Goal: Feedback & Contribution: Contribute content

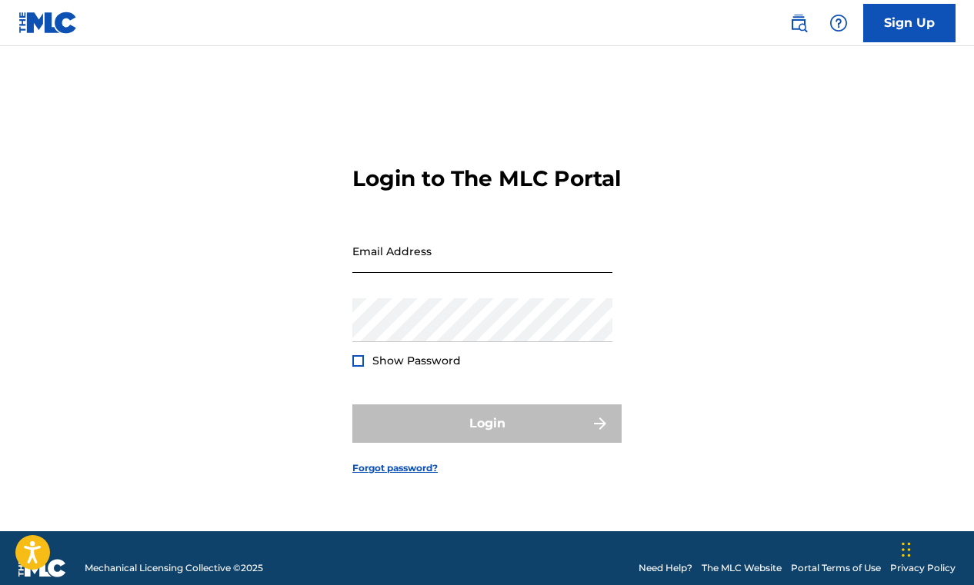
click at [484, 268] on input "Email Address" at bounding box center [482, 251] width 260 height 44
type input "[EMAIL_ADDRESS][DOMAIN_NAME]"
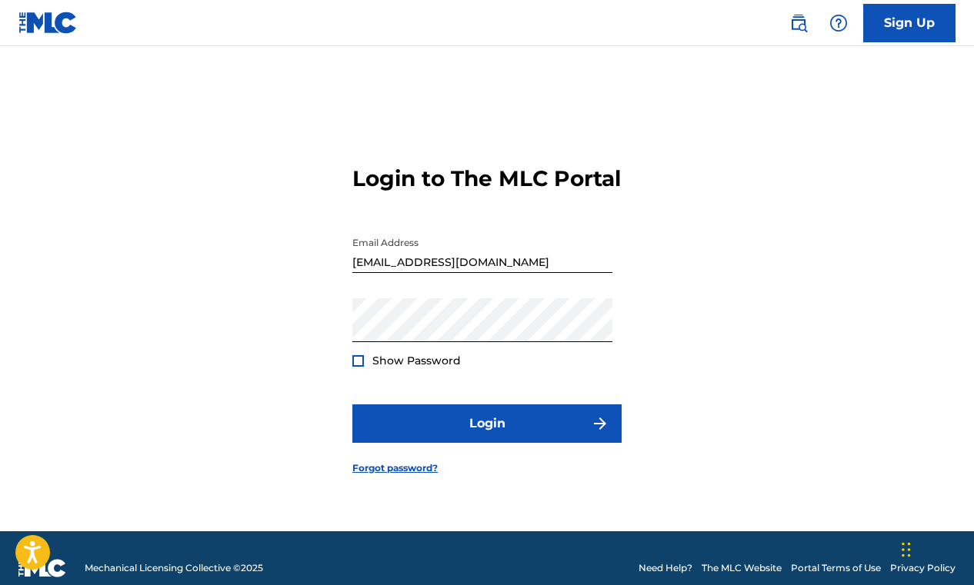
click at [359, 367] on div at bounding box center [358, 361] width 12 height 12
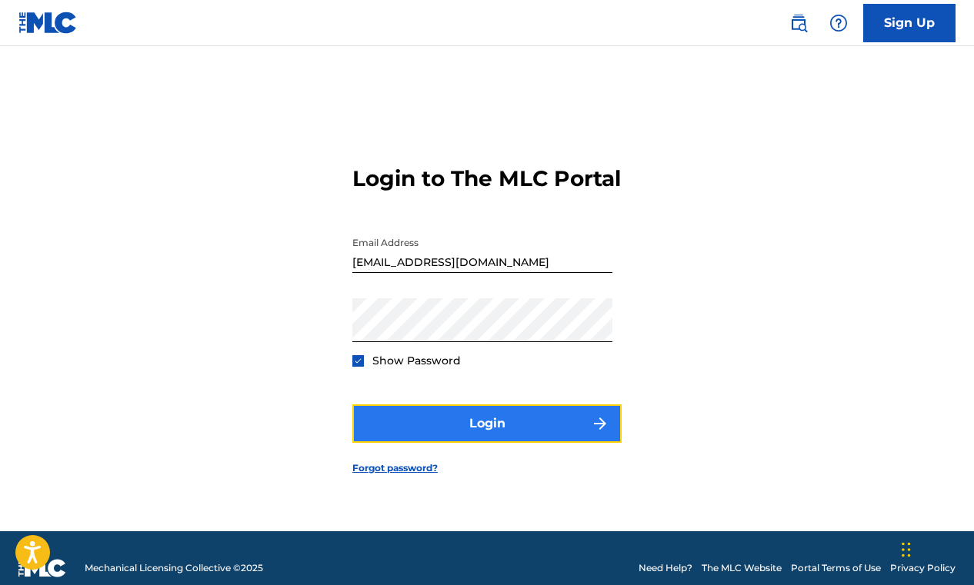
click at [478, 438] on button "Login" at bounding box center [486, 424] width 269 height 38
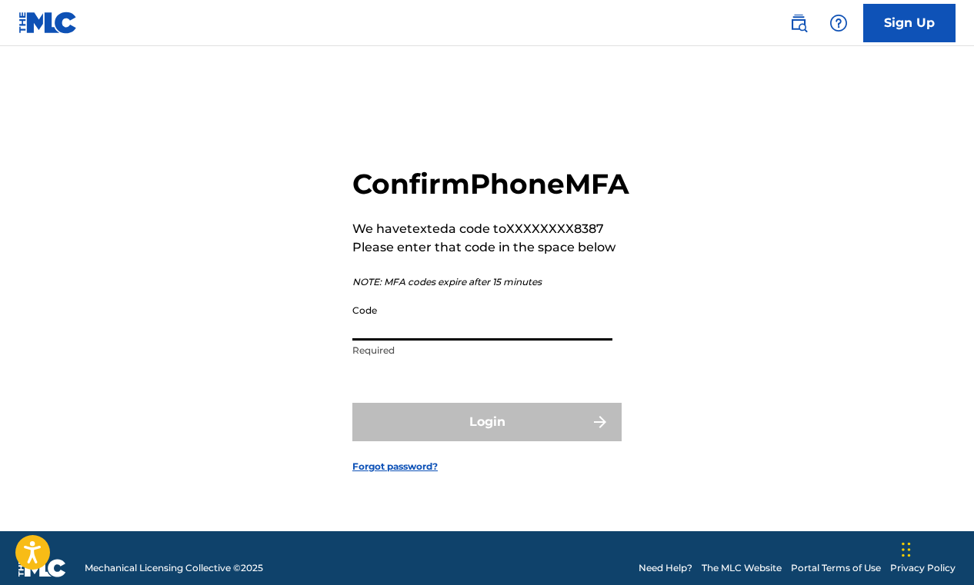
click at [455, 341] on input "Code" at bounding box center [482, 319] width 260 height 44
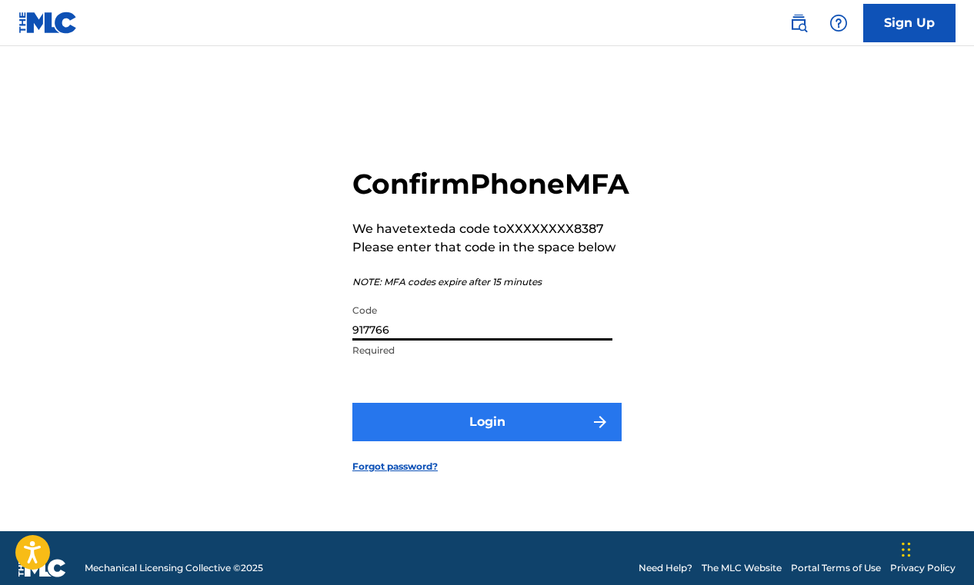
type input "917766"
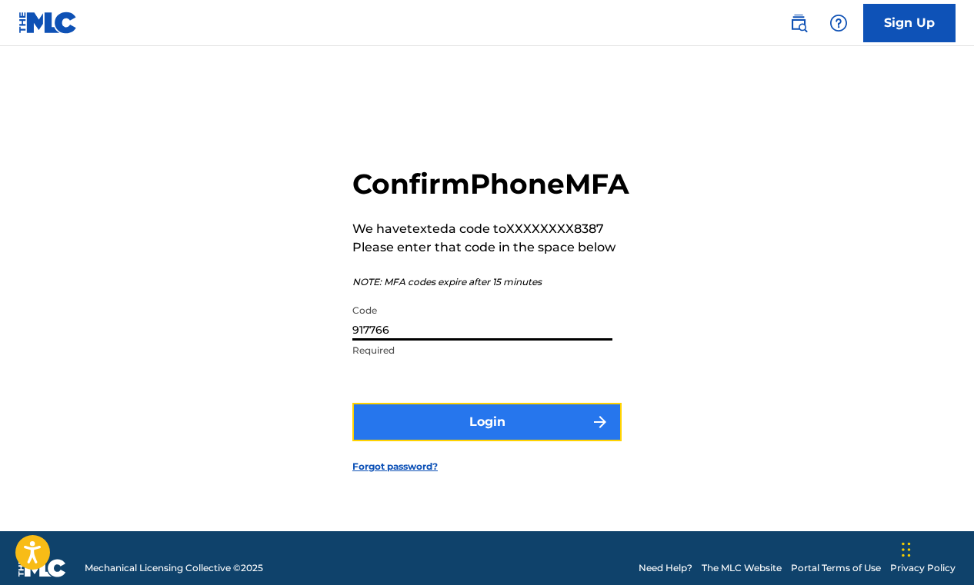
click at [487, 442] on button "Login" at bounding box center [486, 422] width 269 height 38
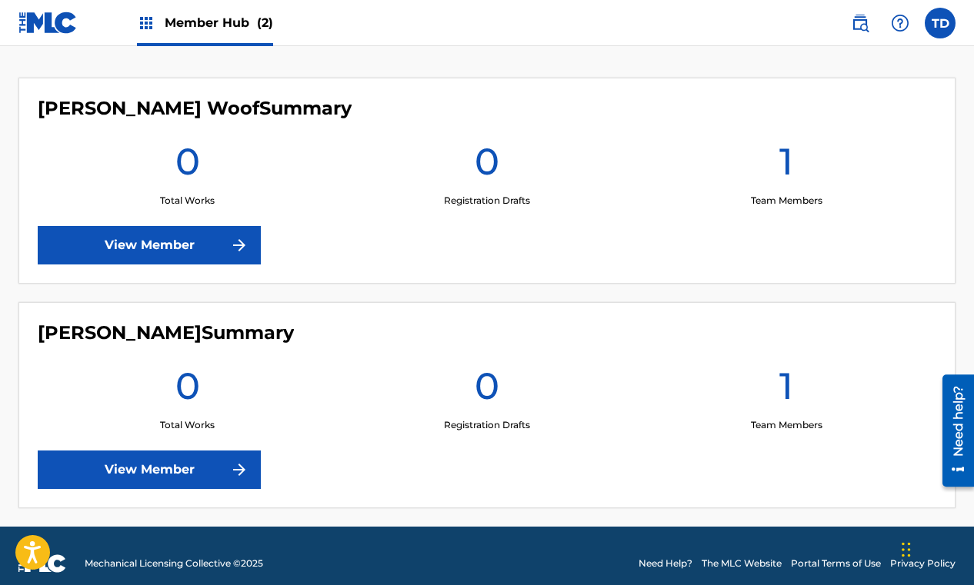
scroll to position [399, 0]
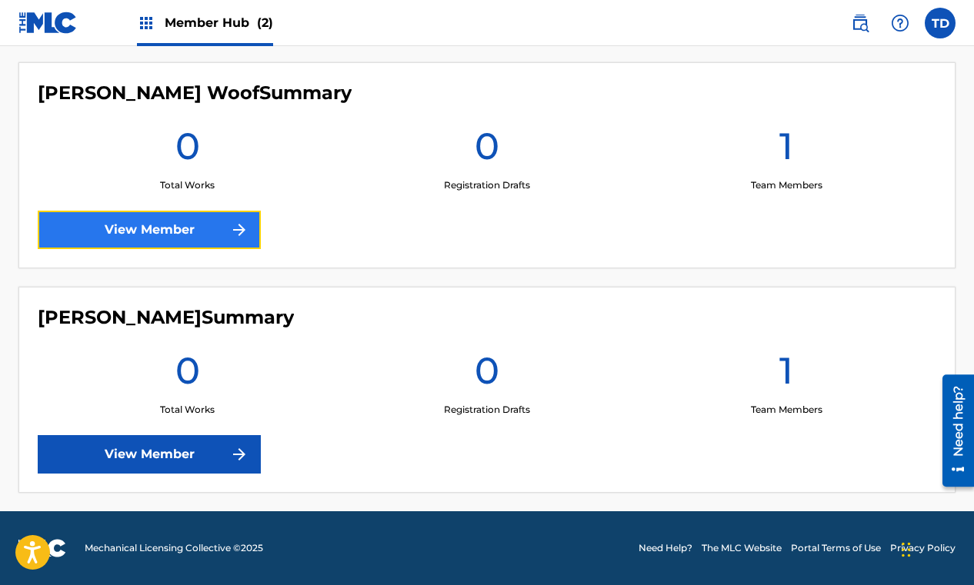
click at [198, 225] on link "View Member" at bounding box center [149, 230] width 223 height 38
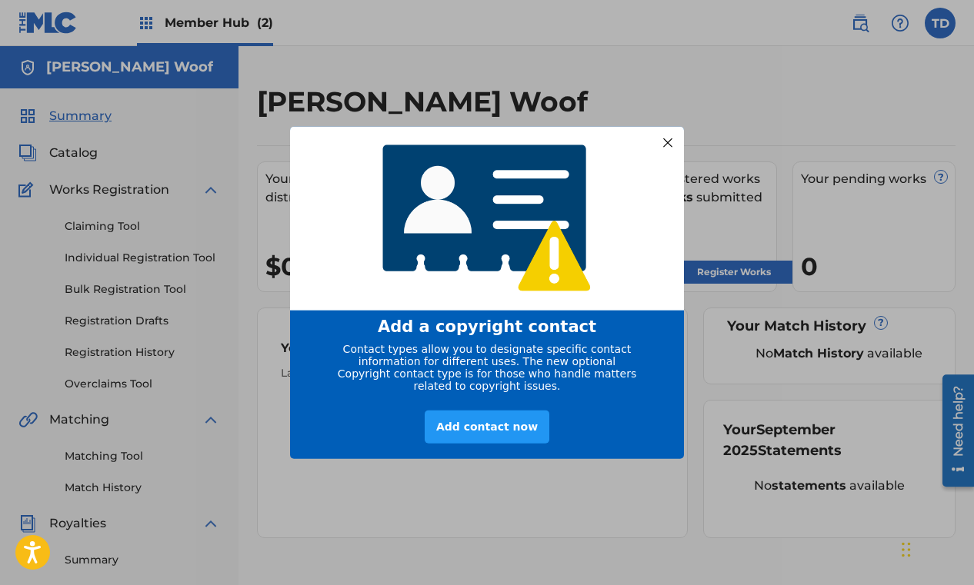
click at [665, 135] on div at bounding box center [668, 142] width 20 height 20
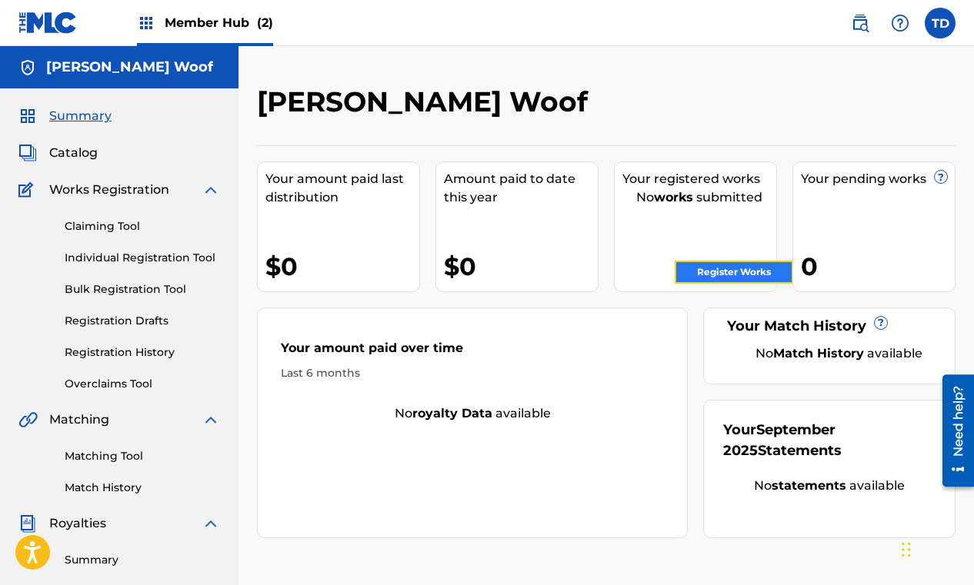
click at [736, 277] on link "Register Works" at bounding box center [734, 272] width 118 height 23
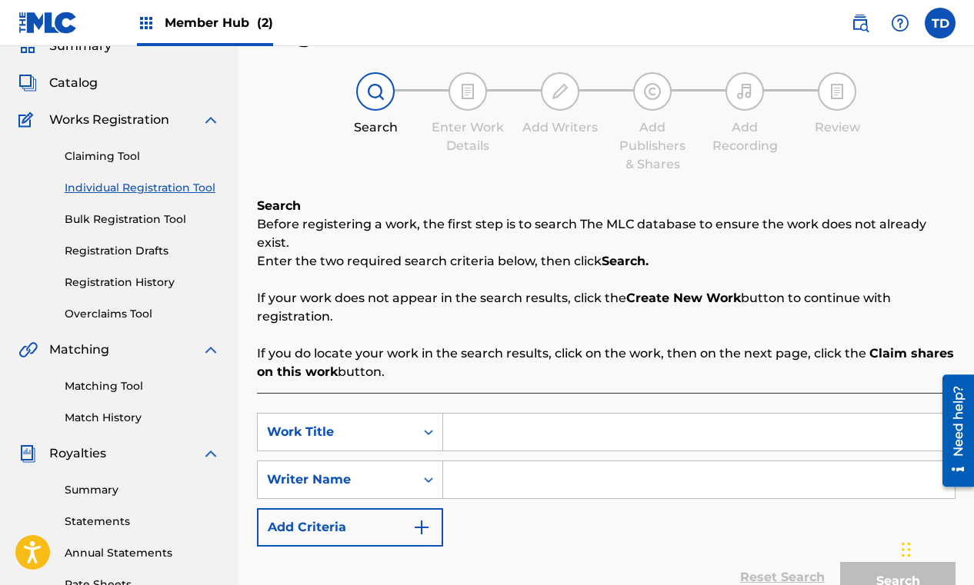
scroll to position [91, 0]
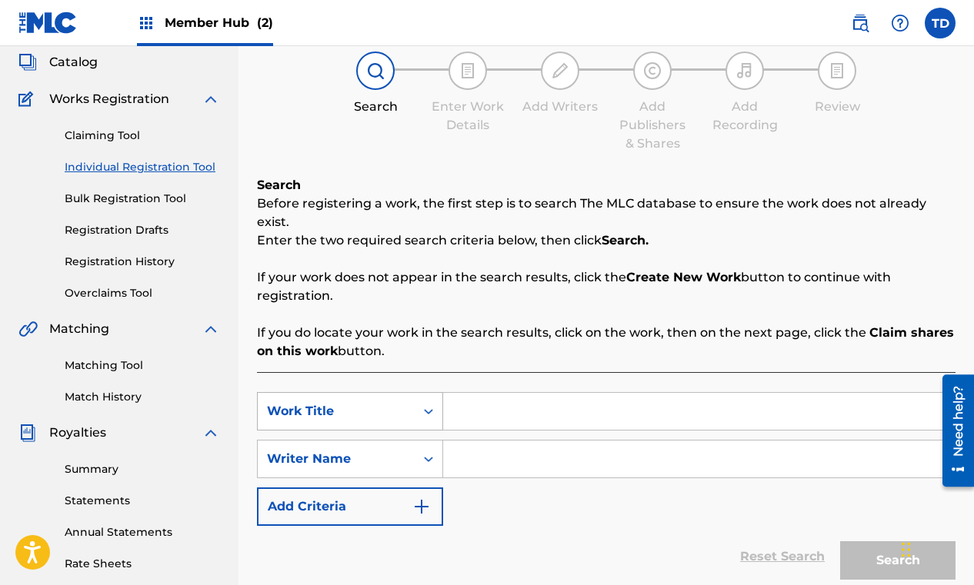
click at [429, 404] on icon "Search Form" at bounding box center [428, 411] width 15 height 15
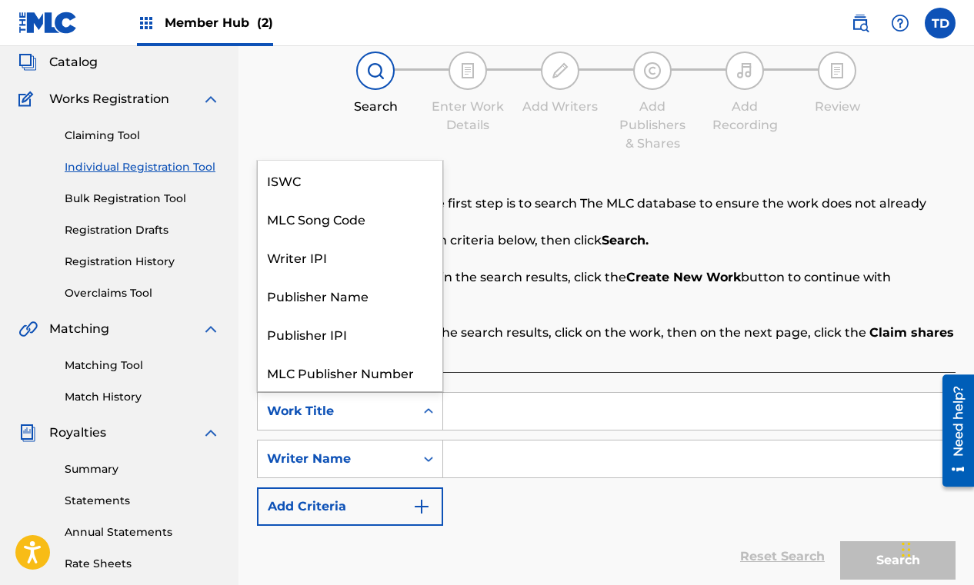
scroll to position [38, 0]
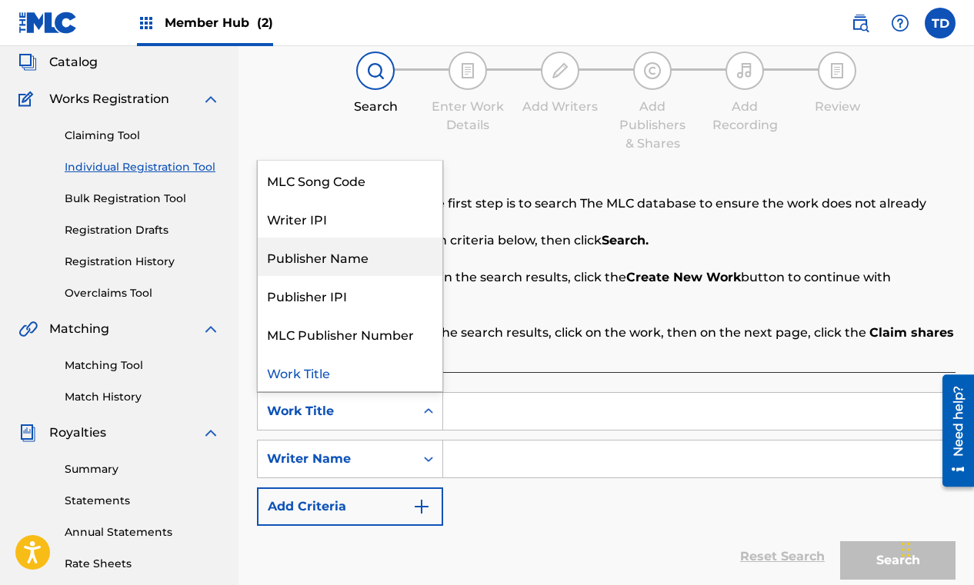
click at [365, 238] on div "Publisher Name" at bounding box center [350, 257] width 185 height 38
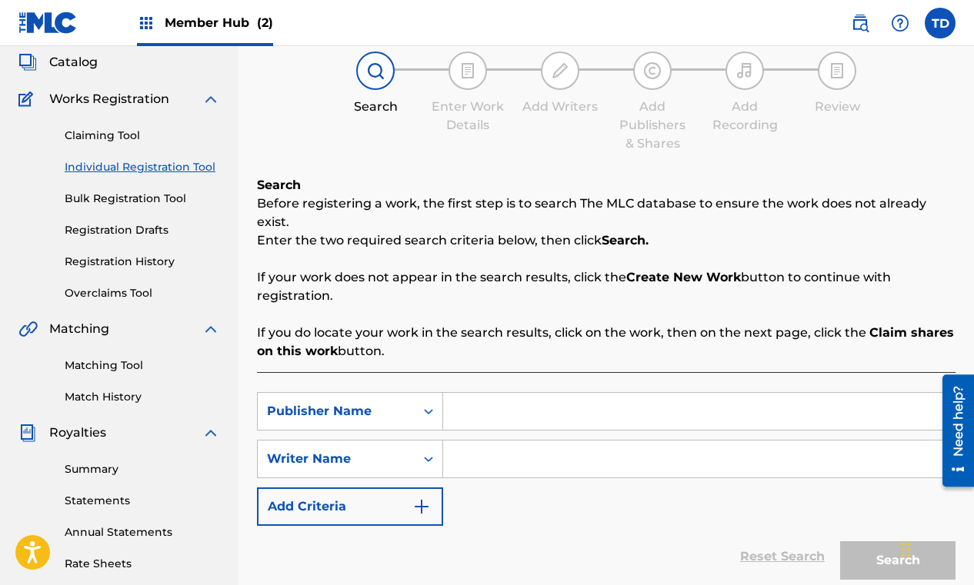
click at [465, 395] on input "Search Form" at bounding box center [699, 411] width 512 height 37
type input "d"
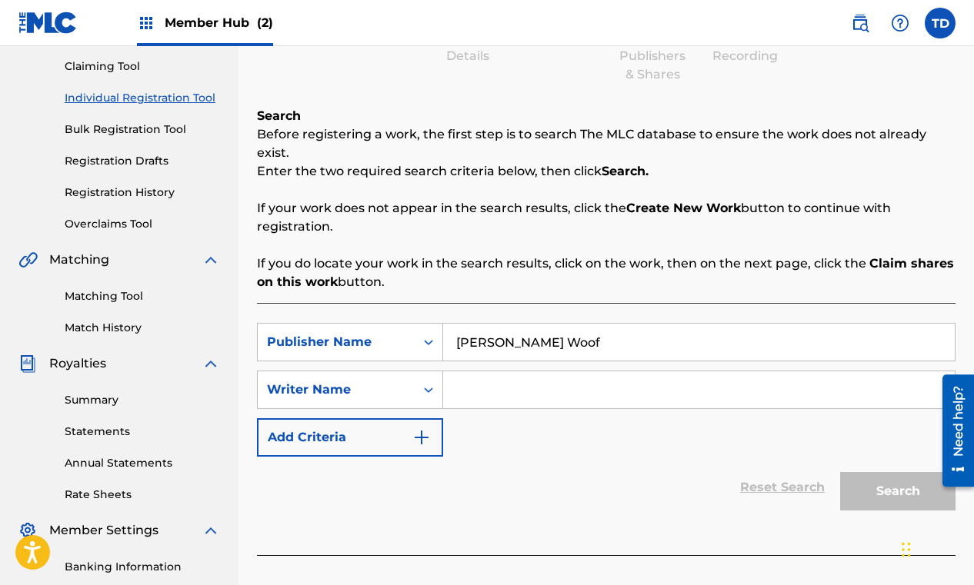
scroll to position [165, 0]
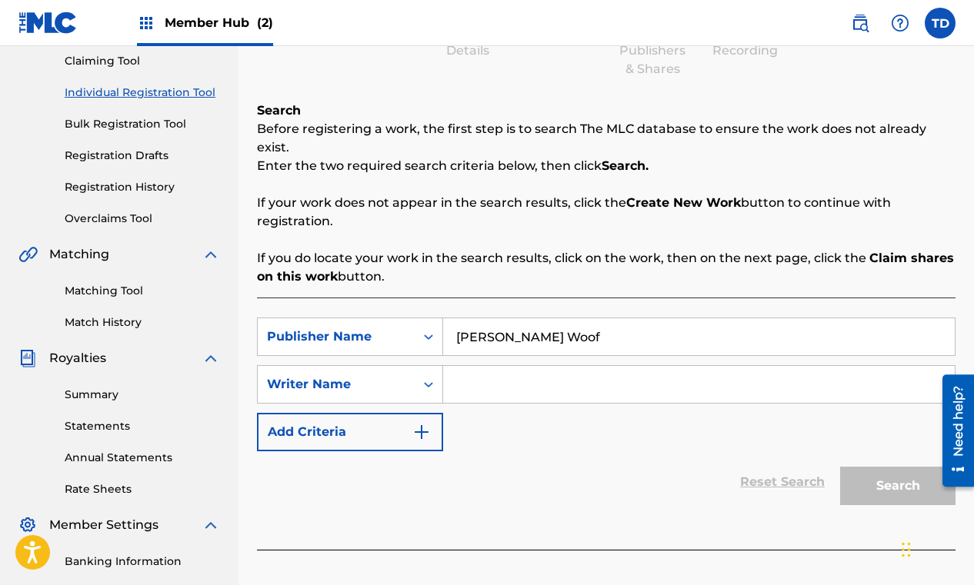
type input "[PERSON_NAME] Woof"
click at [885, 462] on div "Search" at bounding box center [893, 483] width 123 height 62
click at [426, 377] on icon "Search Form" at bounding box center [428, 384] width 15 height 15
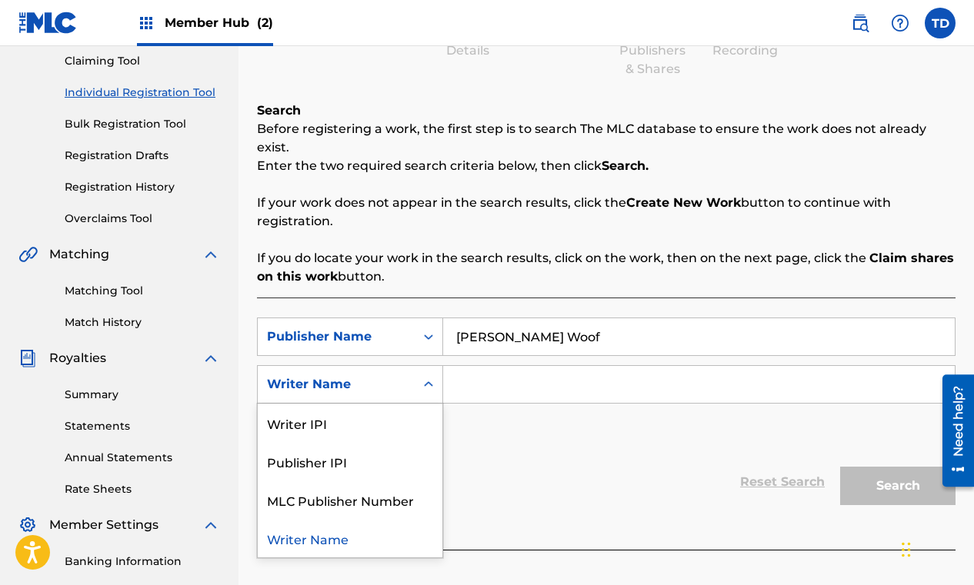
click at [337, 524] on div "Writer Name" at bounding box center [350, 538] width 185 height 38
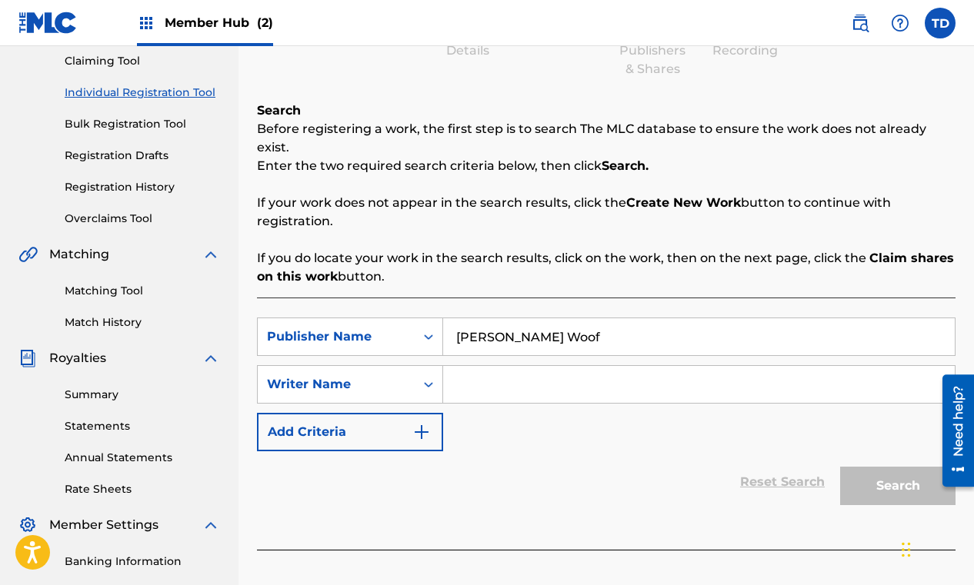
click at [506, 366] on input "Search Form" at bounding box center [699, 384] width 512 height 37
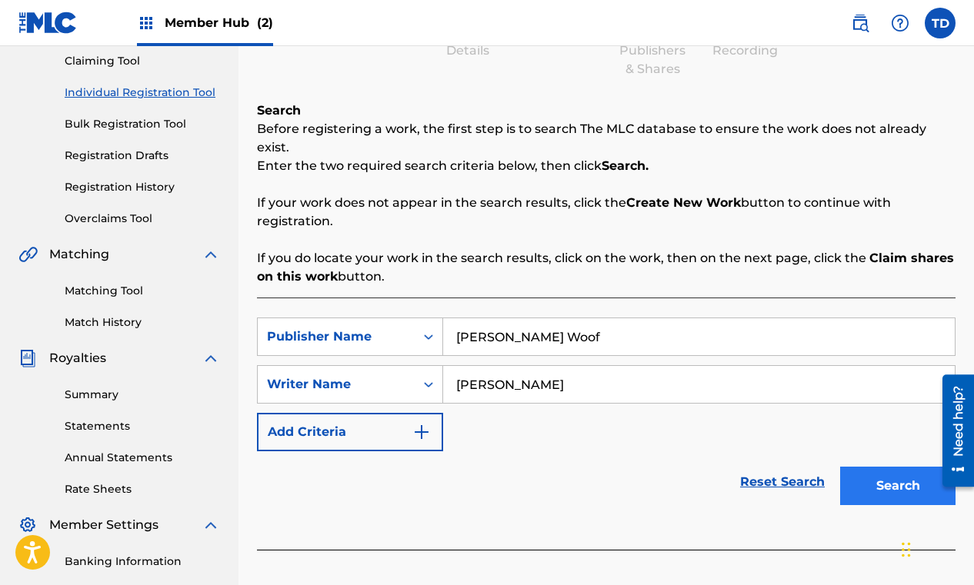
type input "[PERSON_NAME]"
click at [898, 467] on button "Search" at bounding box center [897, 486] width 115 height 38
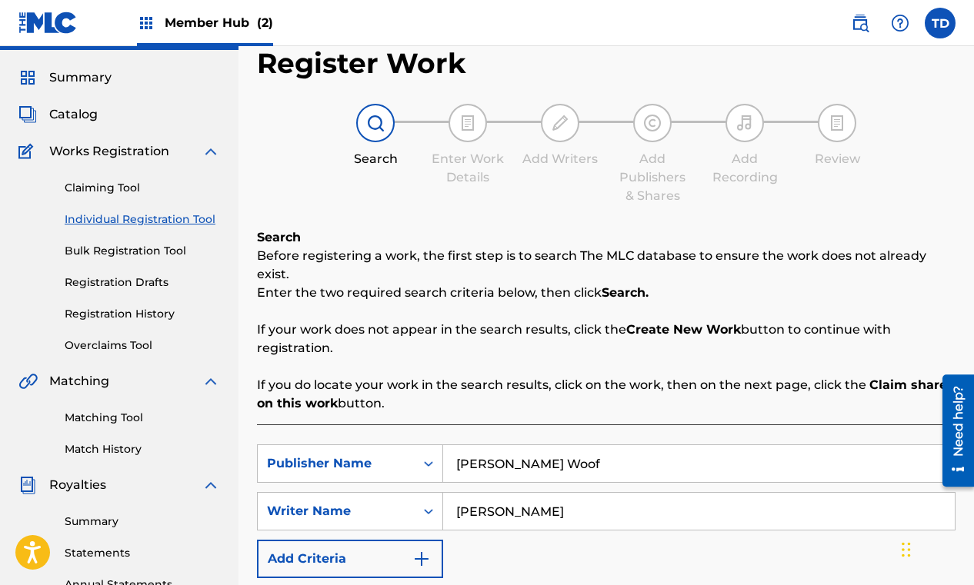
scroll to position [0, 0]
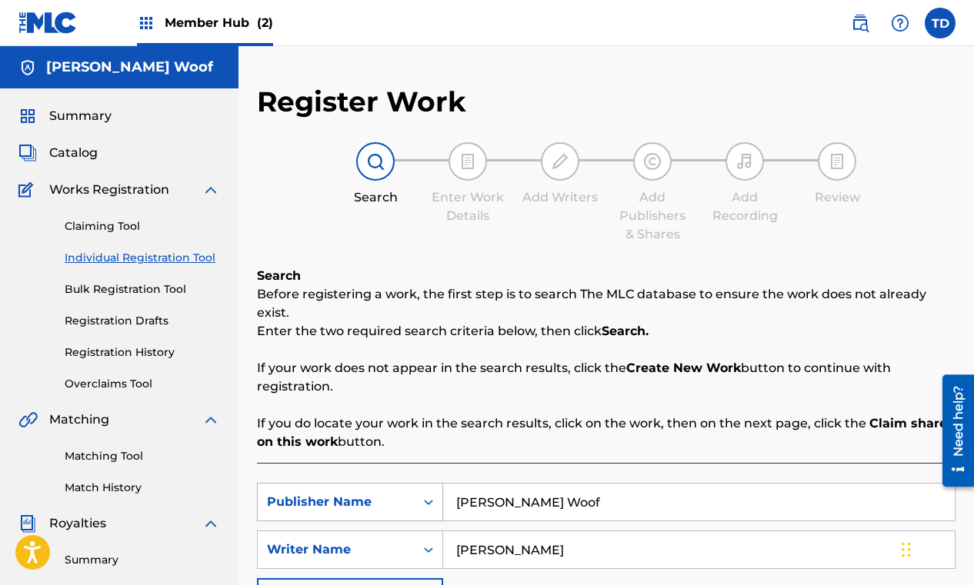
click at [429, 495] on icon "Search Form" at bounding box center [428, 502] width 15 height 15
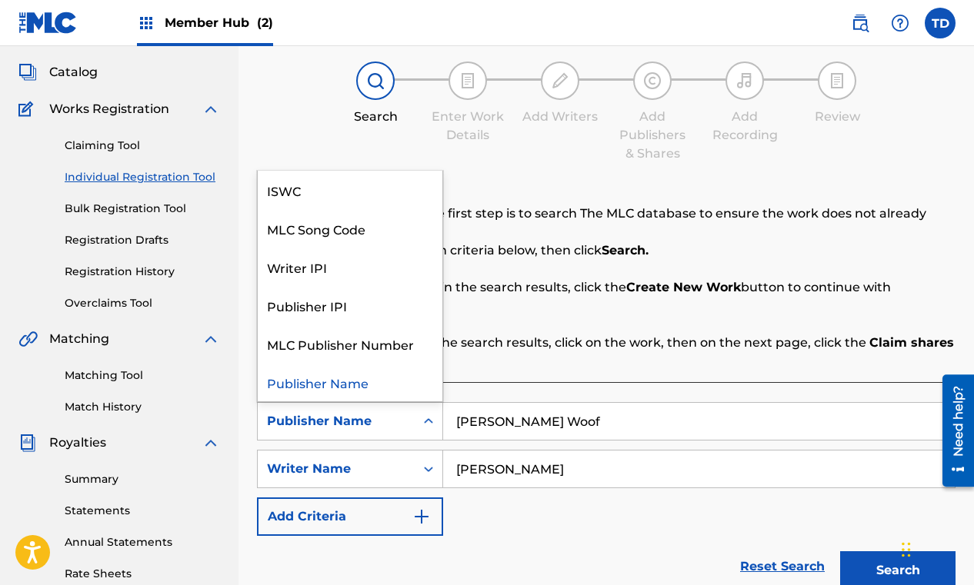
scroll to position [208, 0]
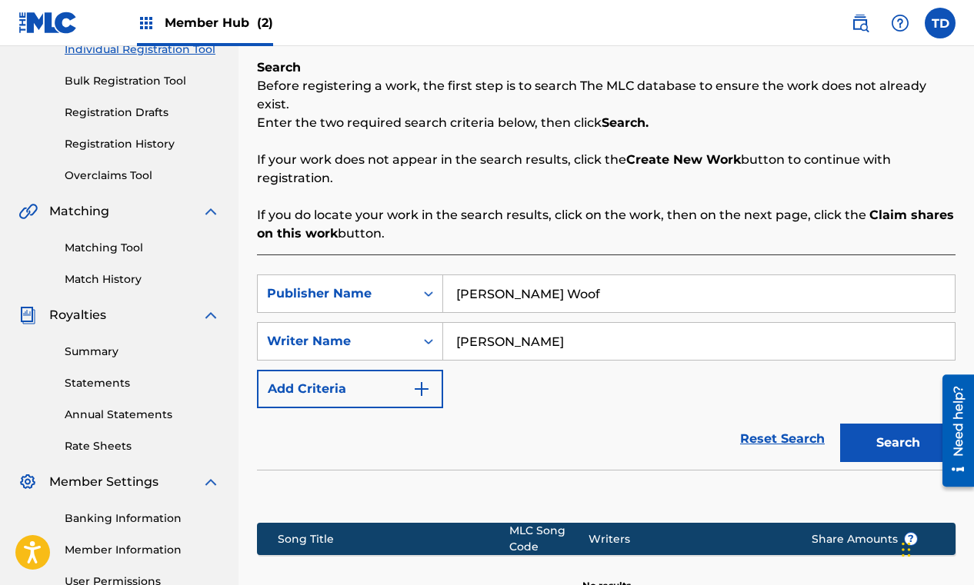
click at [546, 413] on div "Reset Search Search" at bounding box center [606, 439] width 698 height 62
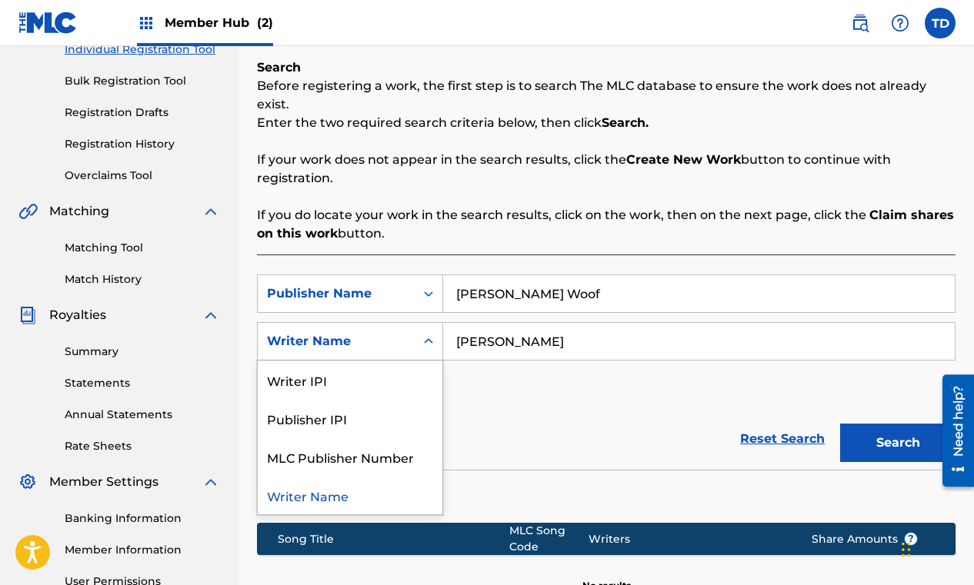
click at [428, 334] on icon "Search Form" at bounding box center [428, 341] width 15 height 15
click at [515, 427] on div "Reset Search Search" at bounding box center [606, 439] width 698 height 62
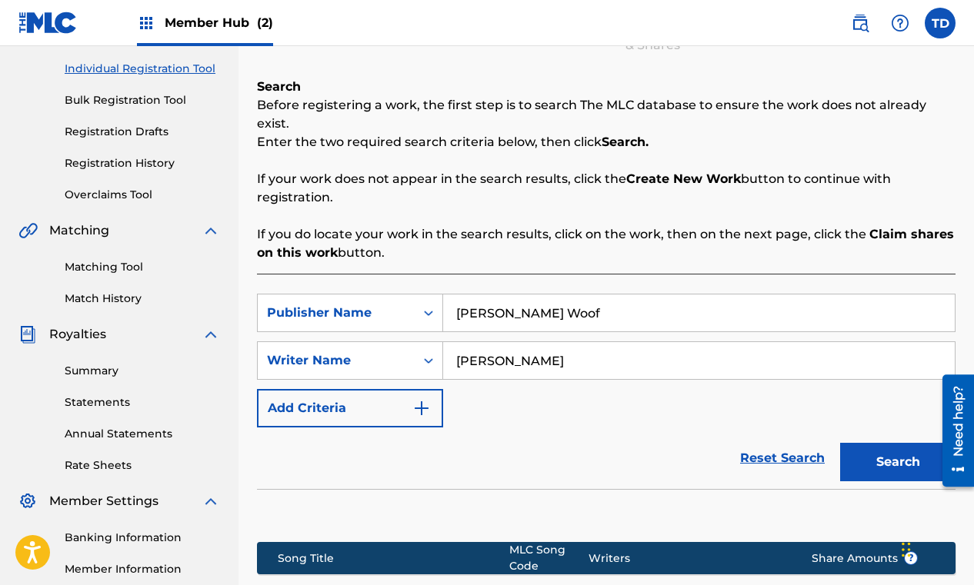
scroll to position [199, 0]
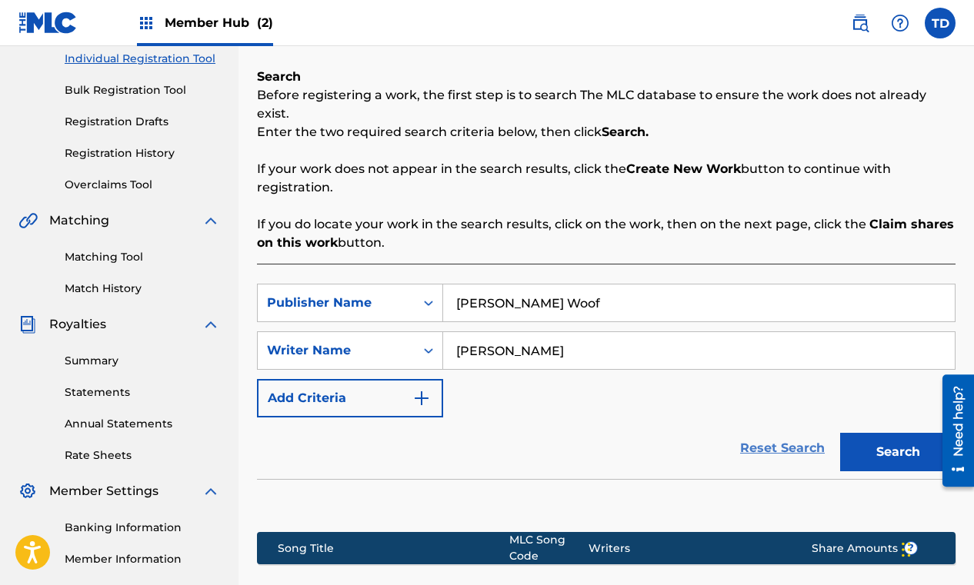
click at [772, 432] on link "Reset Search" at bounding box center [782, 449] width 100 height 34
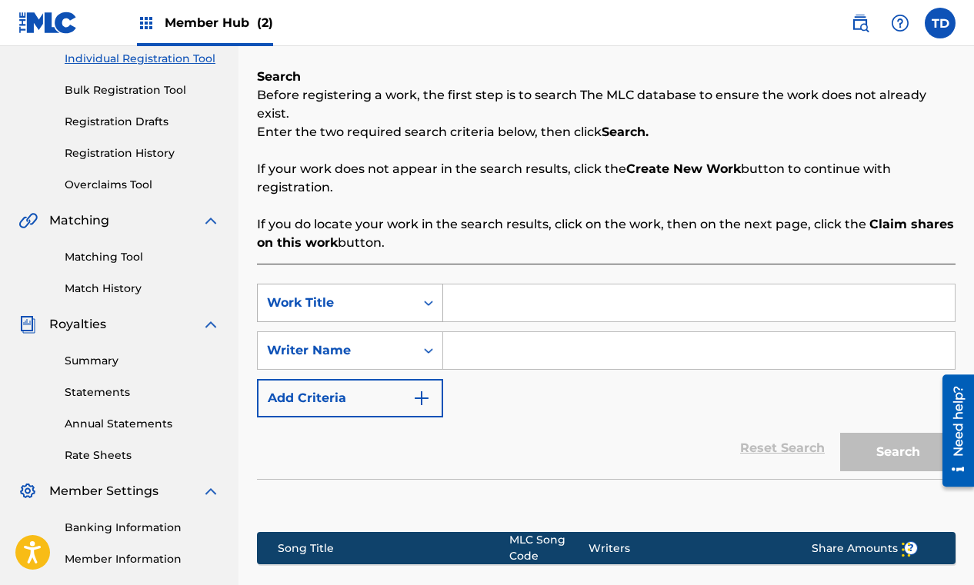
click at [422, 295] on icon "Search Form" at bounding box center [428, 302] width 15 height 15
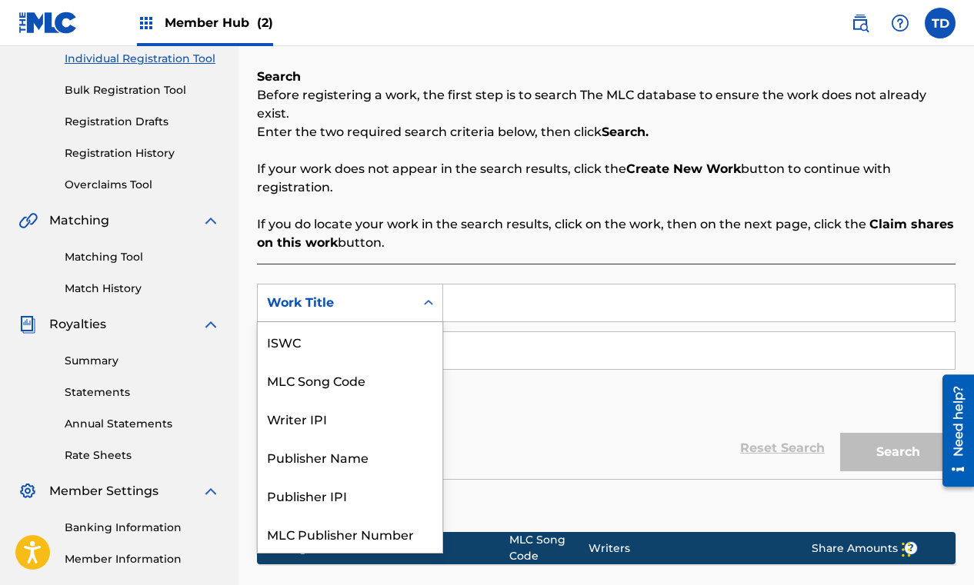
scroll to position [38, 0]
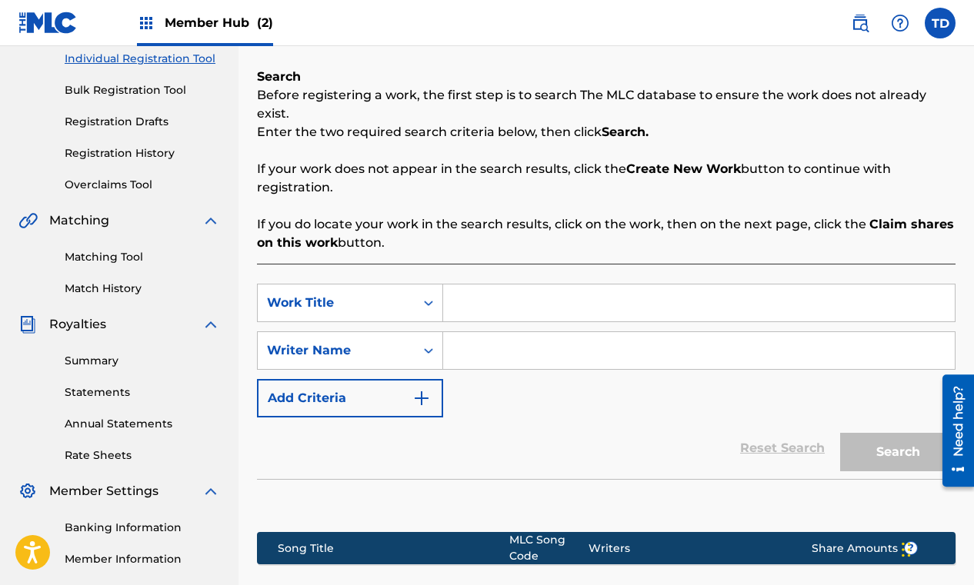
click at [559, 418] on div "Reset Search Search" at bounding box center [606, 449] width 698 height 62
